Goal: Browse casually

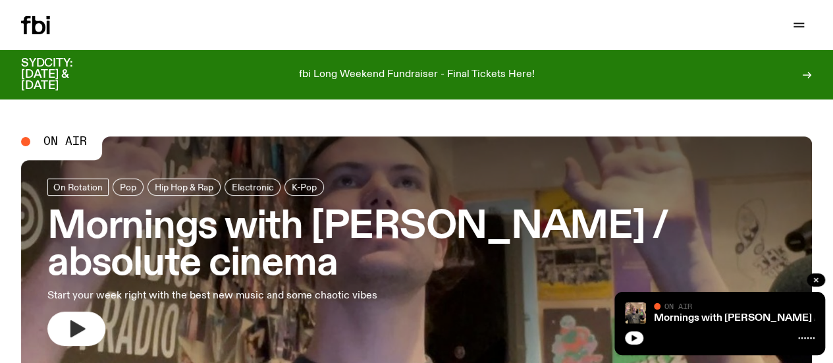
click at [80, 328] on icon "button" at bounding box center [77, 328] width 15 height 17
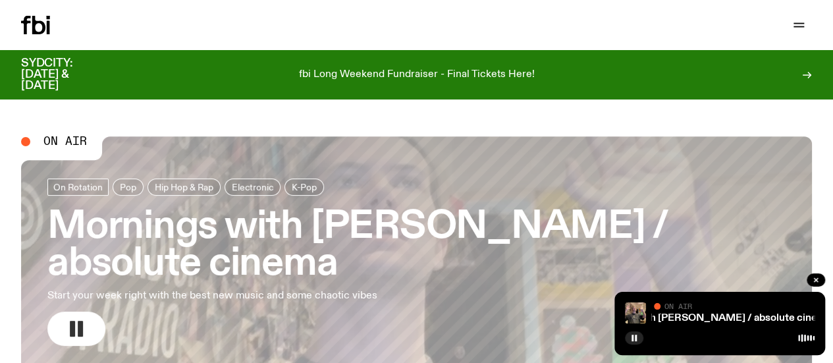
click at [82, 327] on rect "button" at bounding box center [80, 329] width 5 height 16
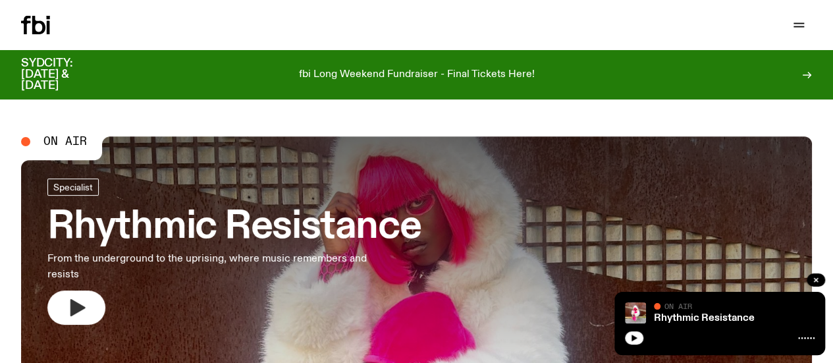
click at [72, 310] on icon "button" at bounding box center [77, 307] width 15 height 17
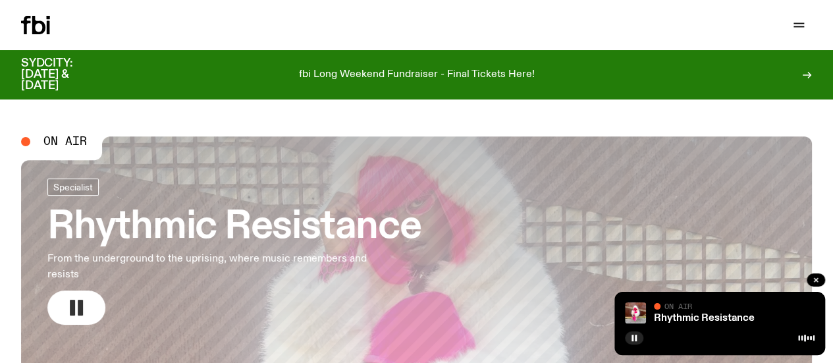
click at [77, 309] on icon "button" at bounding box center [76, 307] width 21 height 21
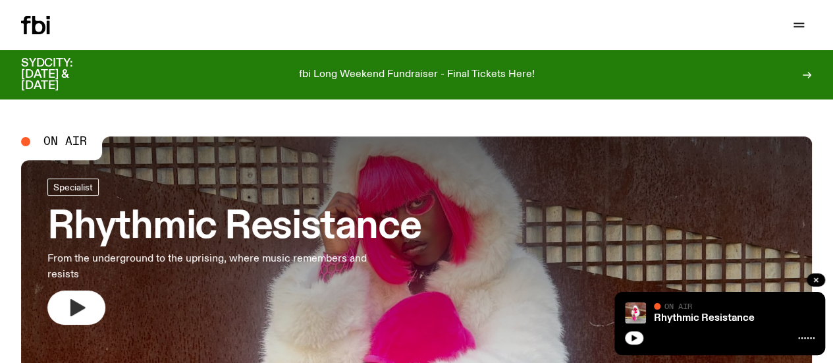
click at [78, 309] on icon "button" at bounding box center [77, 307] width 15 height 17
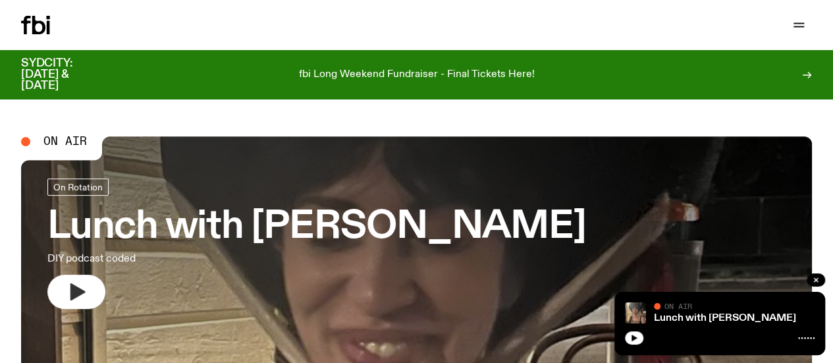
click at [79, 282] on icon "button" at bounding box center [76, 291] width 21 height 21
